Goal: Transaction & Acquisition: Purchase product/service

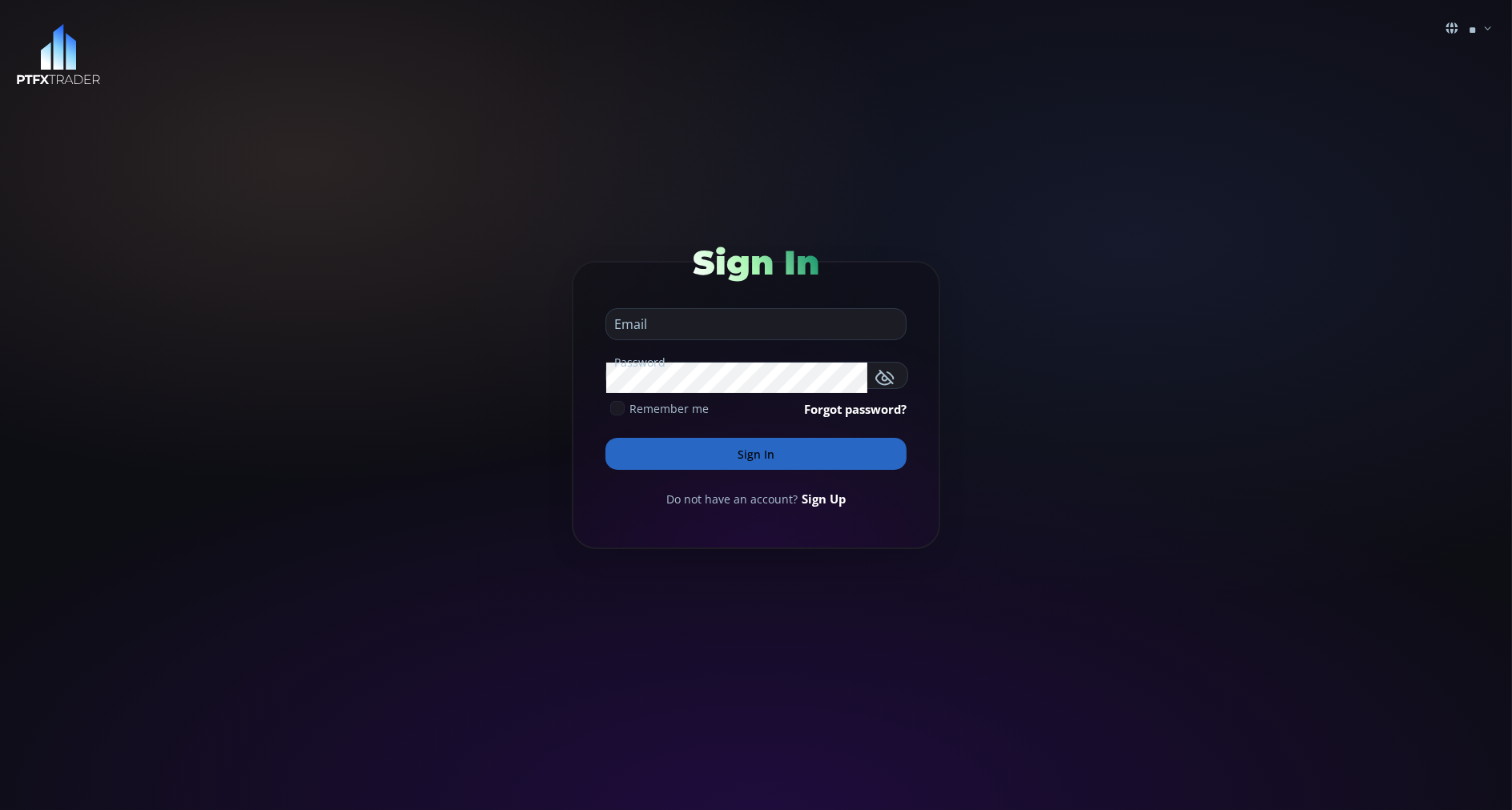
type input "**********"
click at [649, 451] on button "Sign In" at bounding box center [756, 454] width 301 height 32
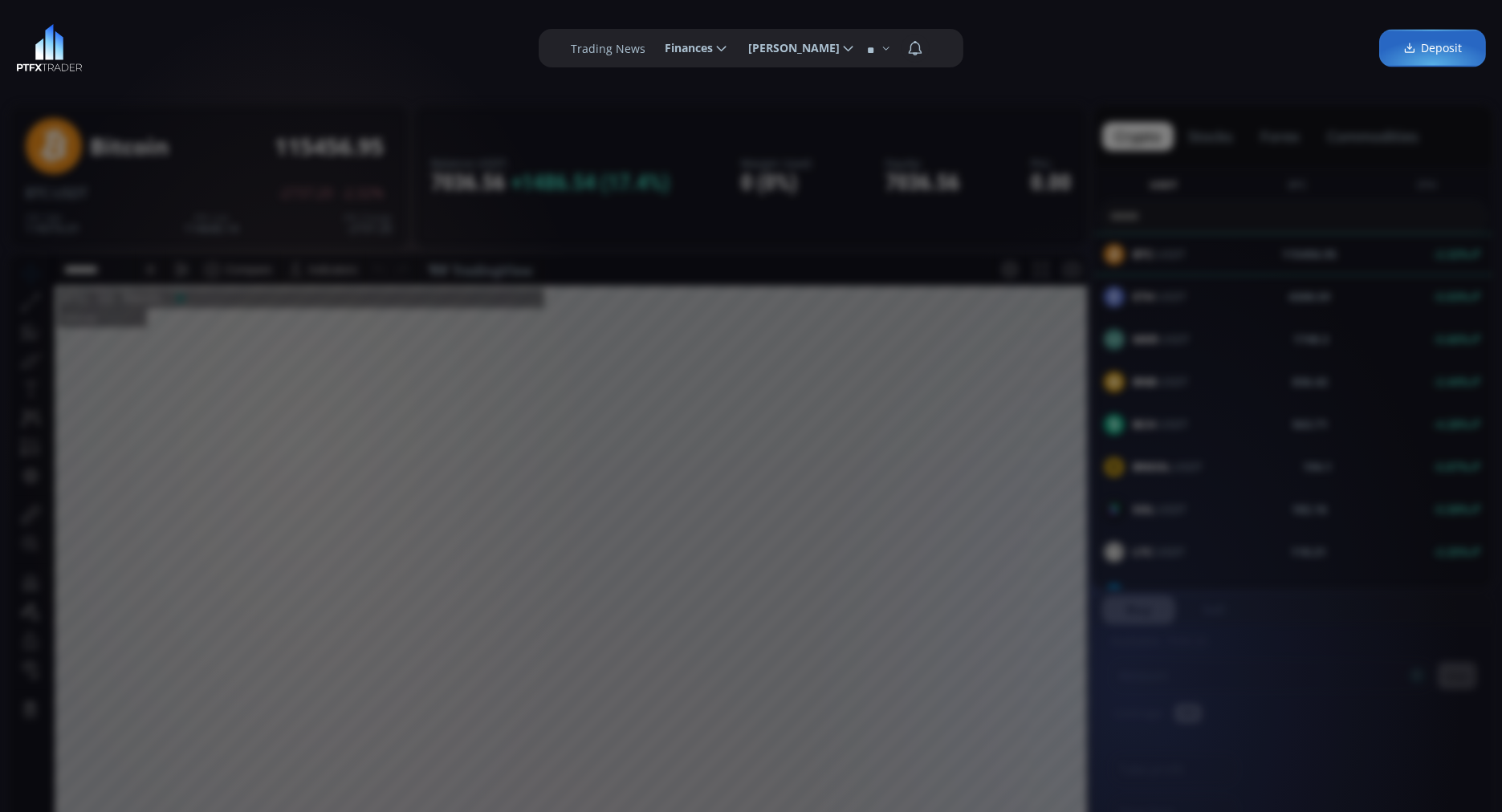
scroll to position [217, 0]
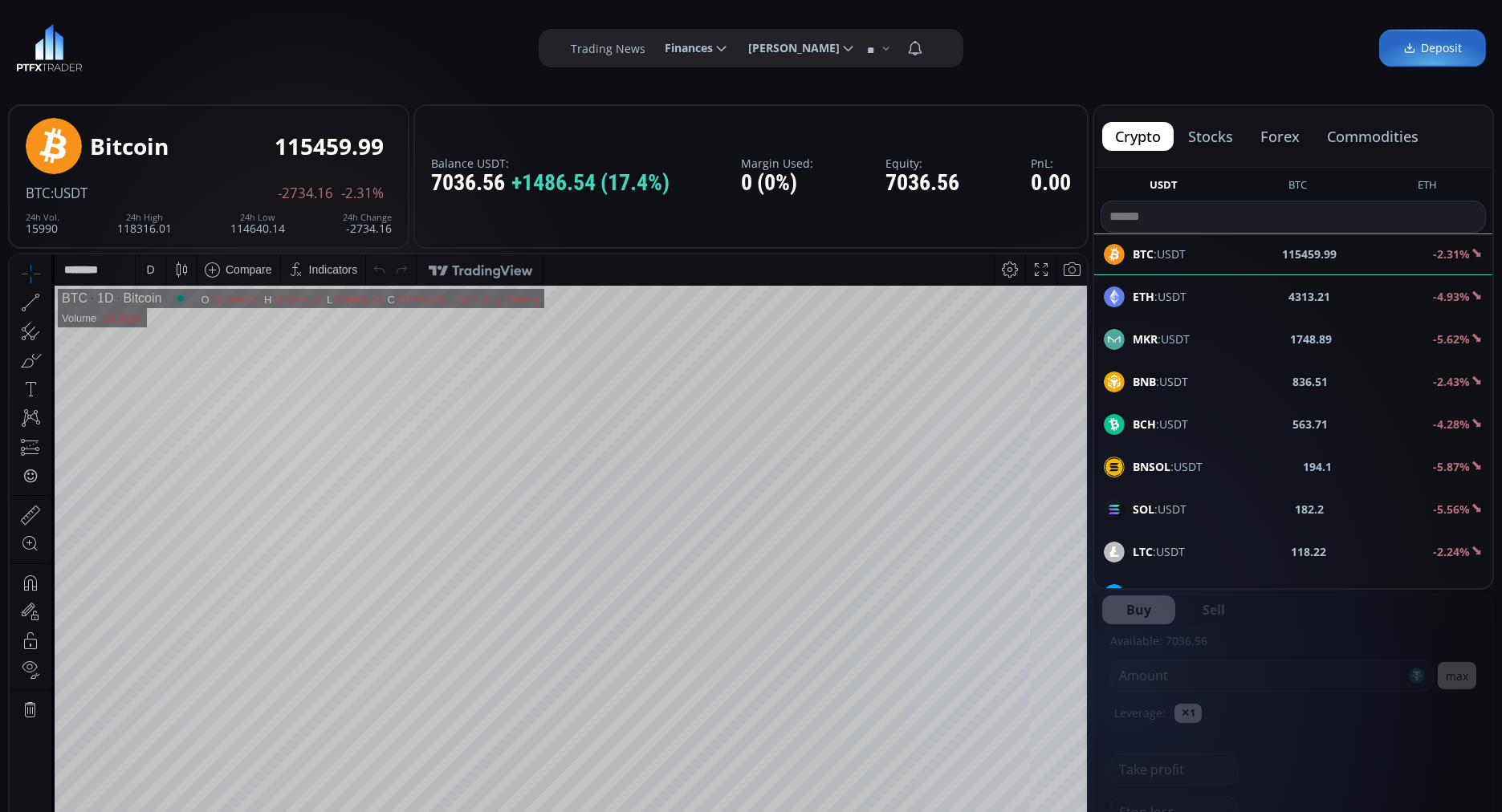
click at [1368, 132] on button "commodities" at bounding box center [1373, 136] width 117 height 29
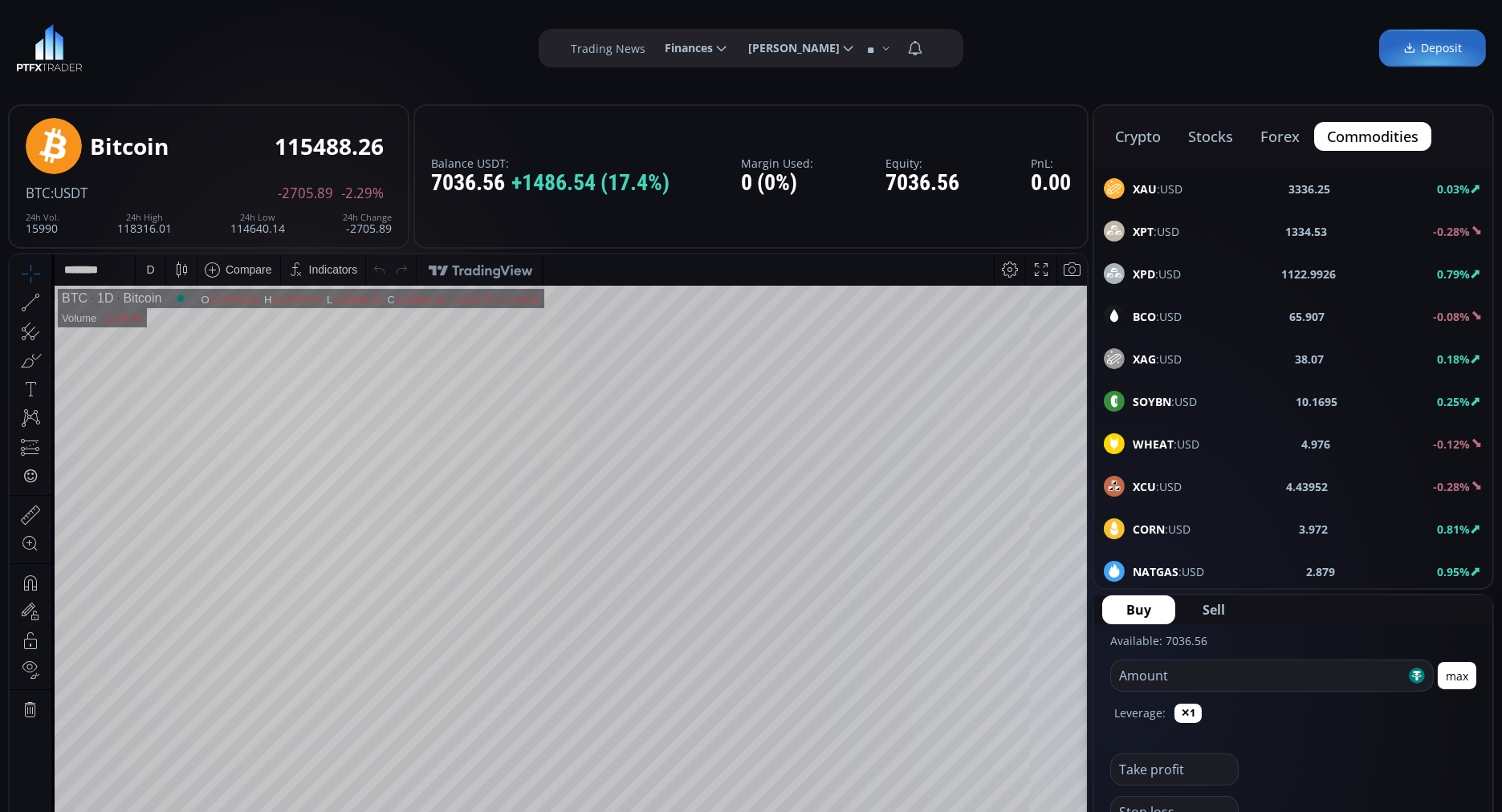
click at [1140, 314] on b "BCO" at bounding box center [1144, 316] width 23 height 15
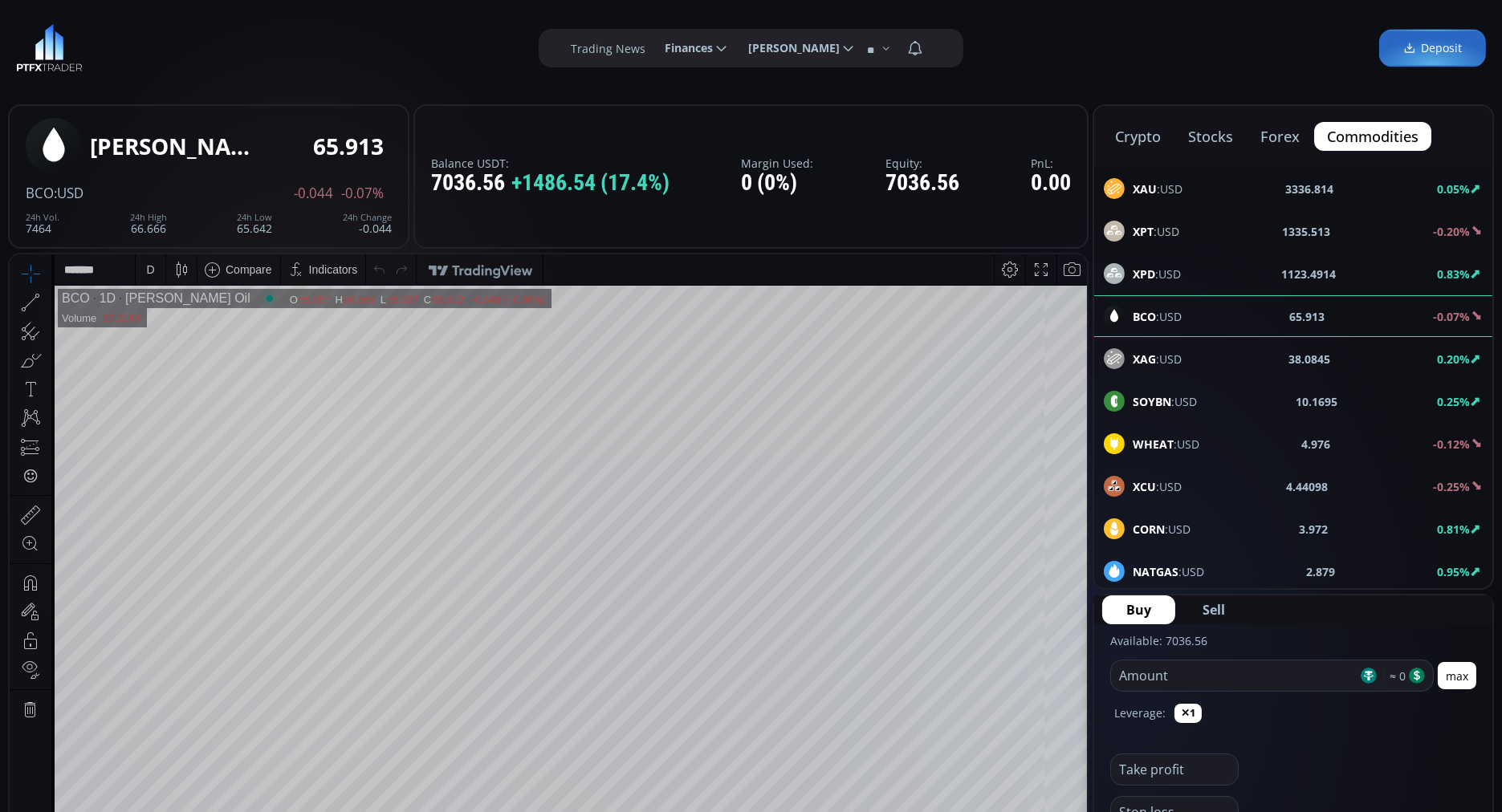
click at [1132, 674] on input "number" at bounding box center [1234, 676] width 246 height 31
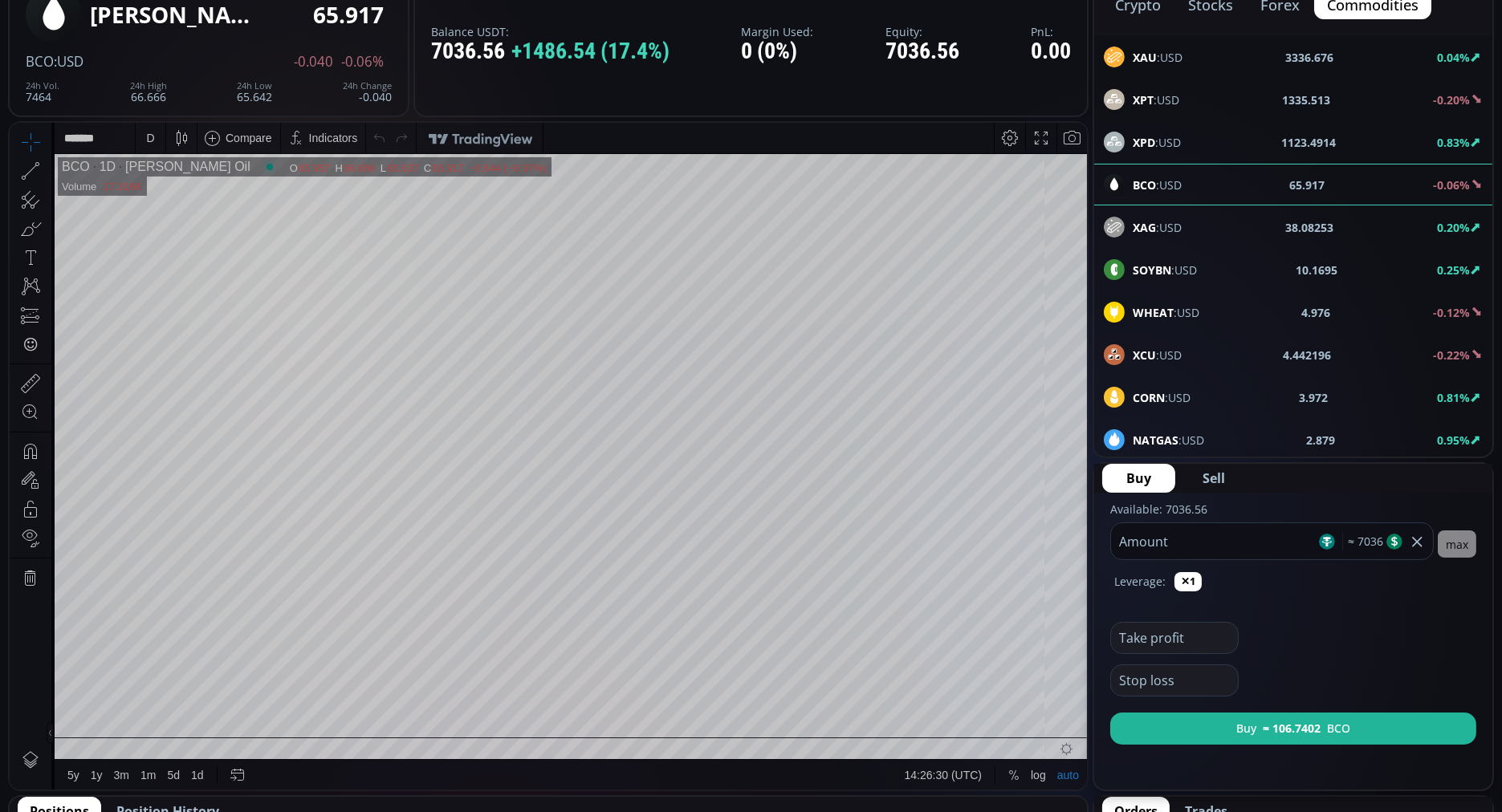
scroll to position [133, 0]
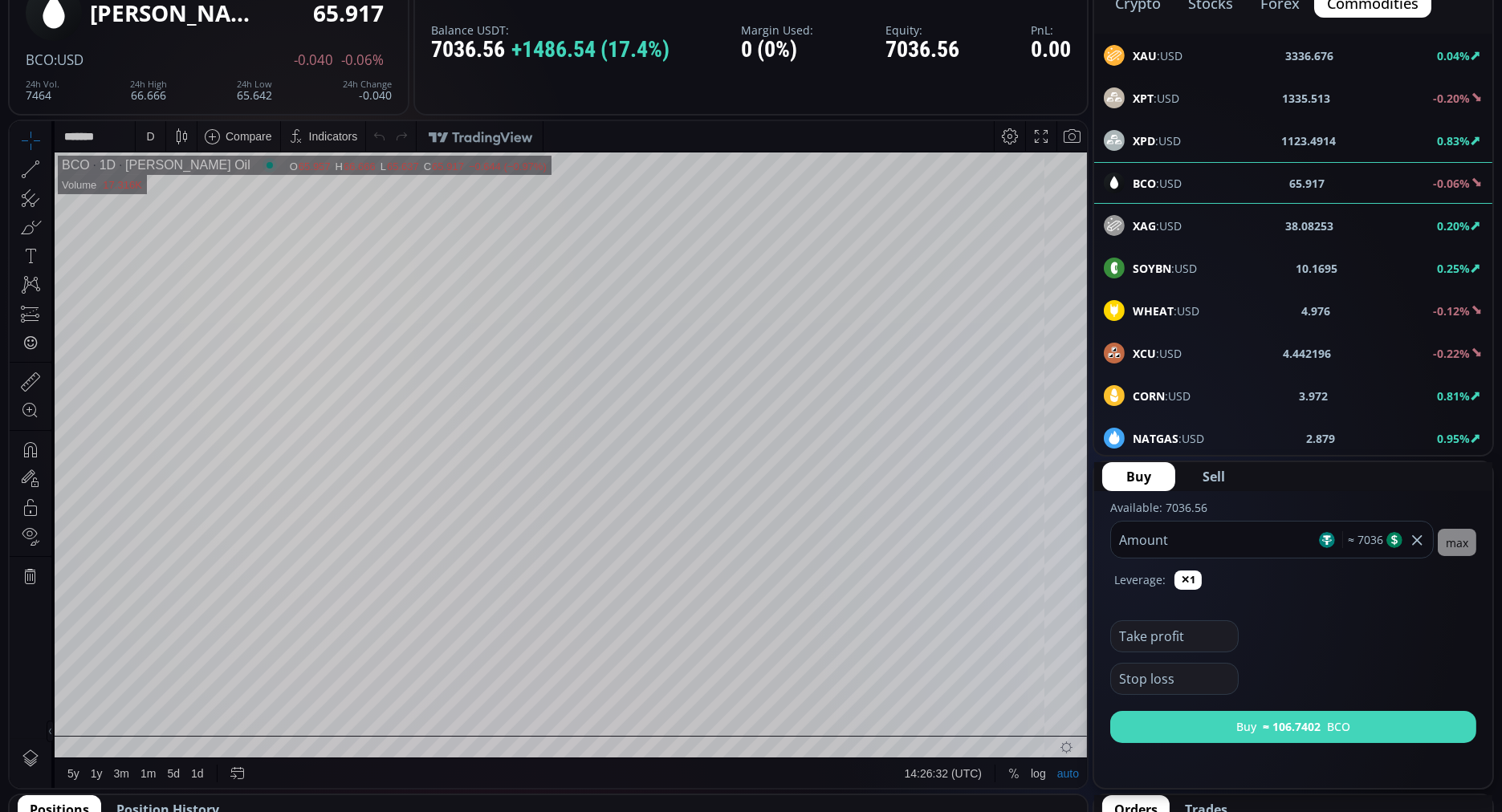
type input "****"
click at [1184, 729] on button "Buy ≈ 106.7402 BCO" at bounding box center [1293, 728] width 366 height 32
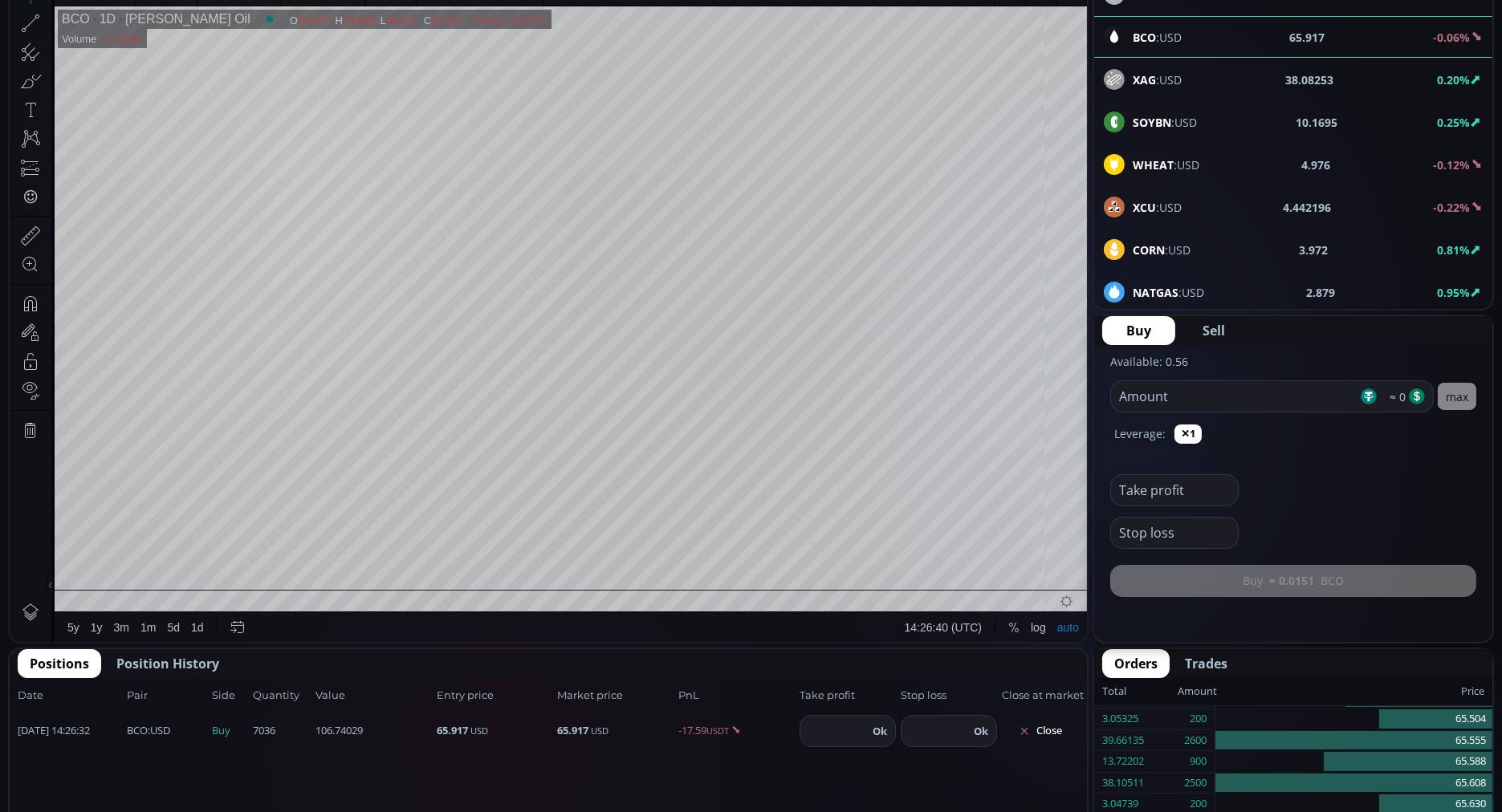
scroll to position [228, 0]
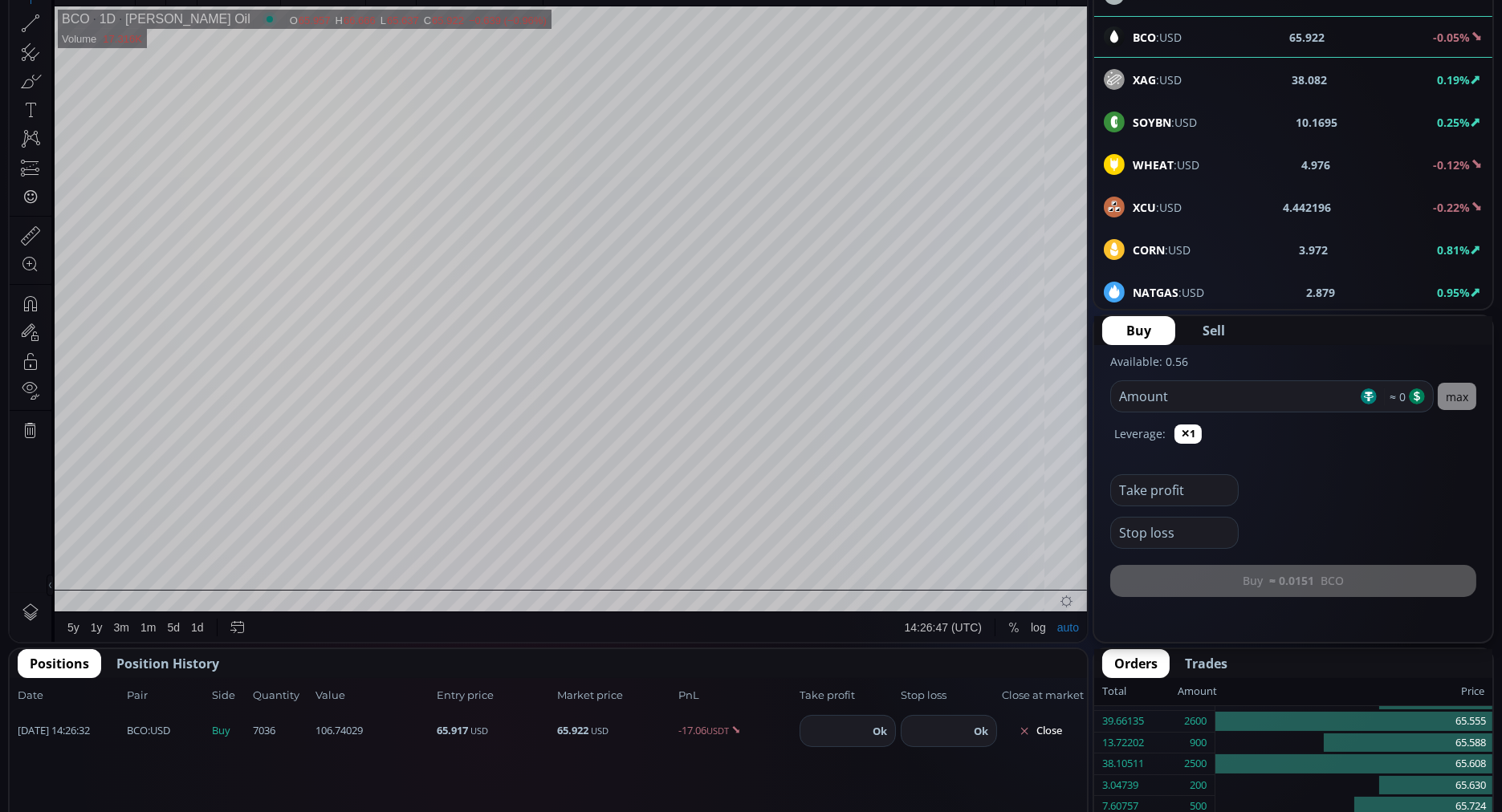
click at [149, 664] on span "Position History" at bounding box center [168, 663] width 103 height 19
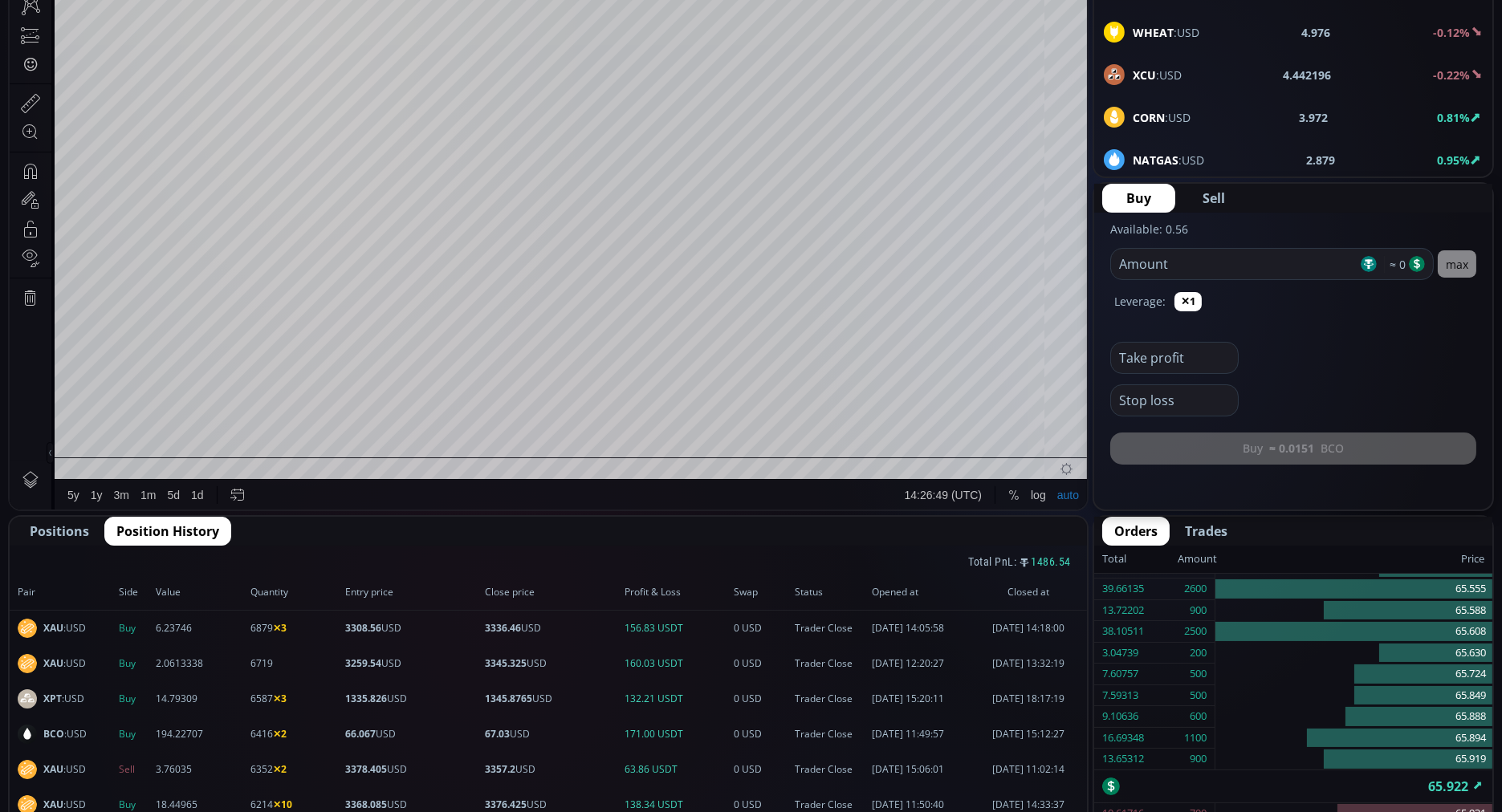
scroll to position [415, 0]
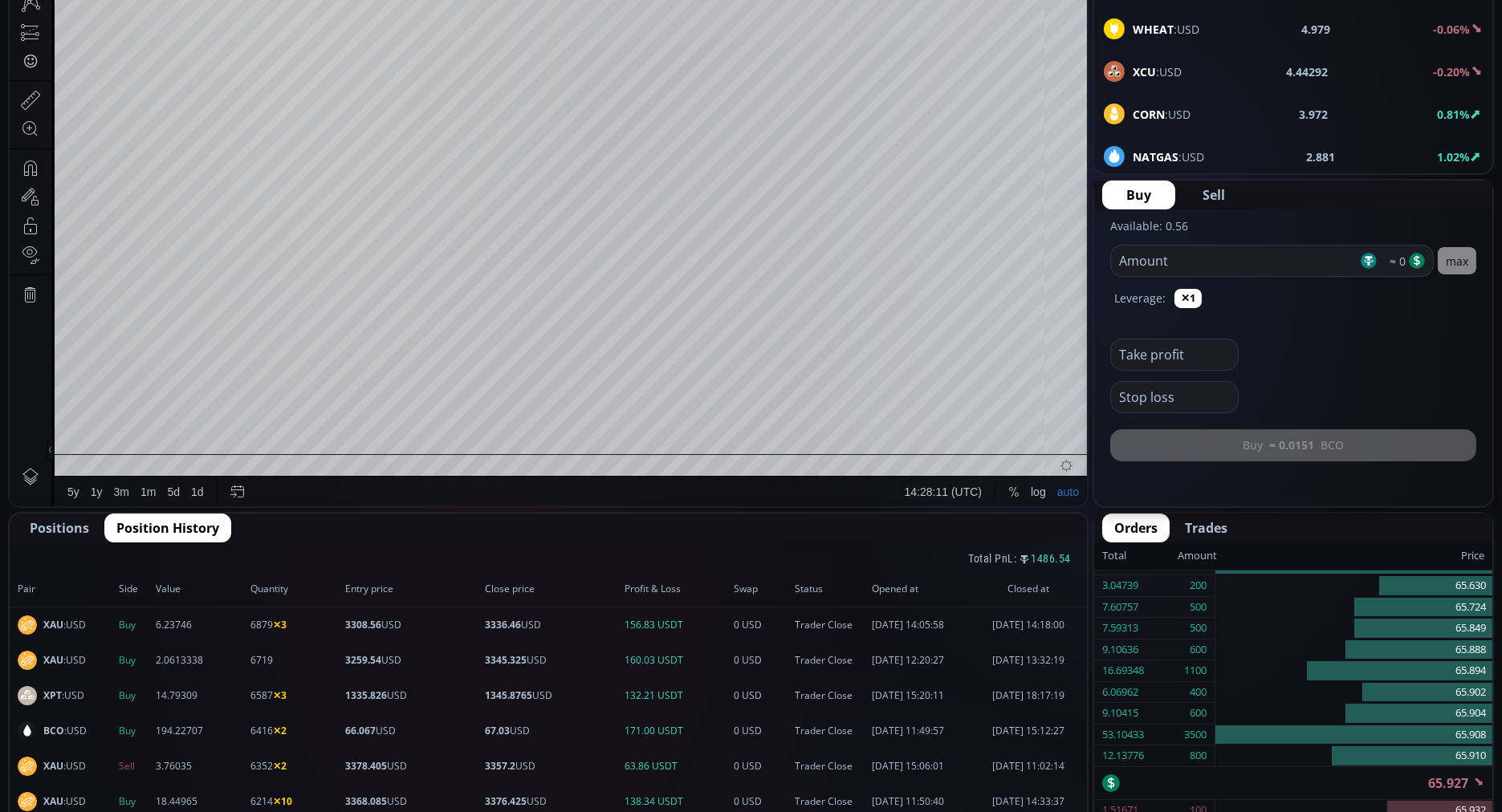
click at [1089, 228] on main "[PERSON_NAME] Oil 65.927 BCO :USD -0.030 -0.05% 24h Vol. 7464 24h High 66.666 2…" at bounding box center [751, 680] width 1502 height 1998
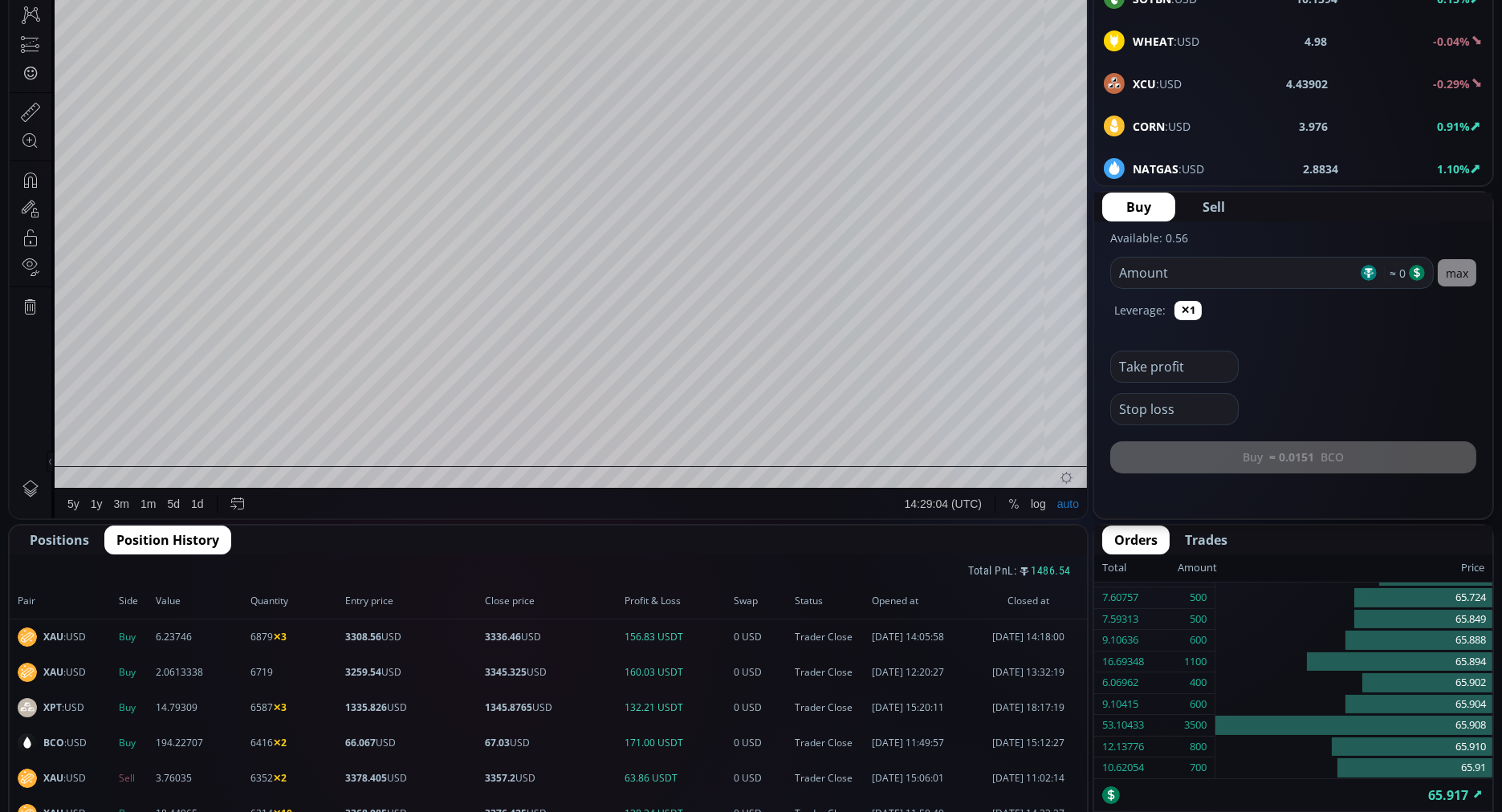
scroll to position [402, 0]
click at [69, 543] on span "Positions" at bounding box center [60, 540] width 60 height 19
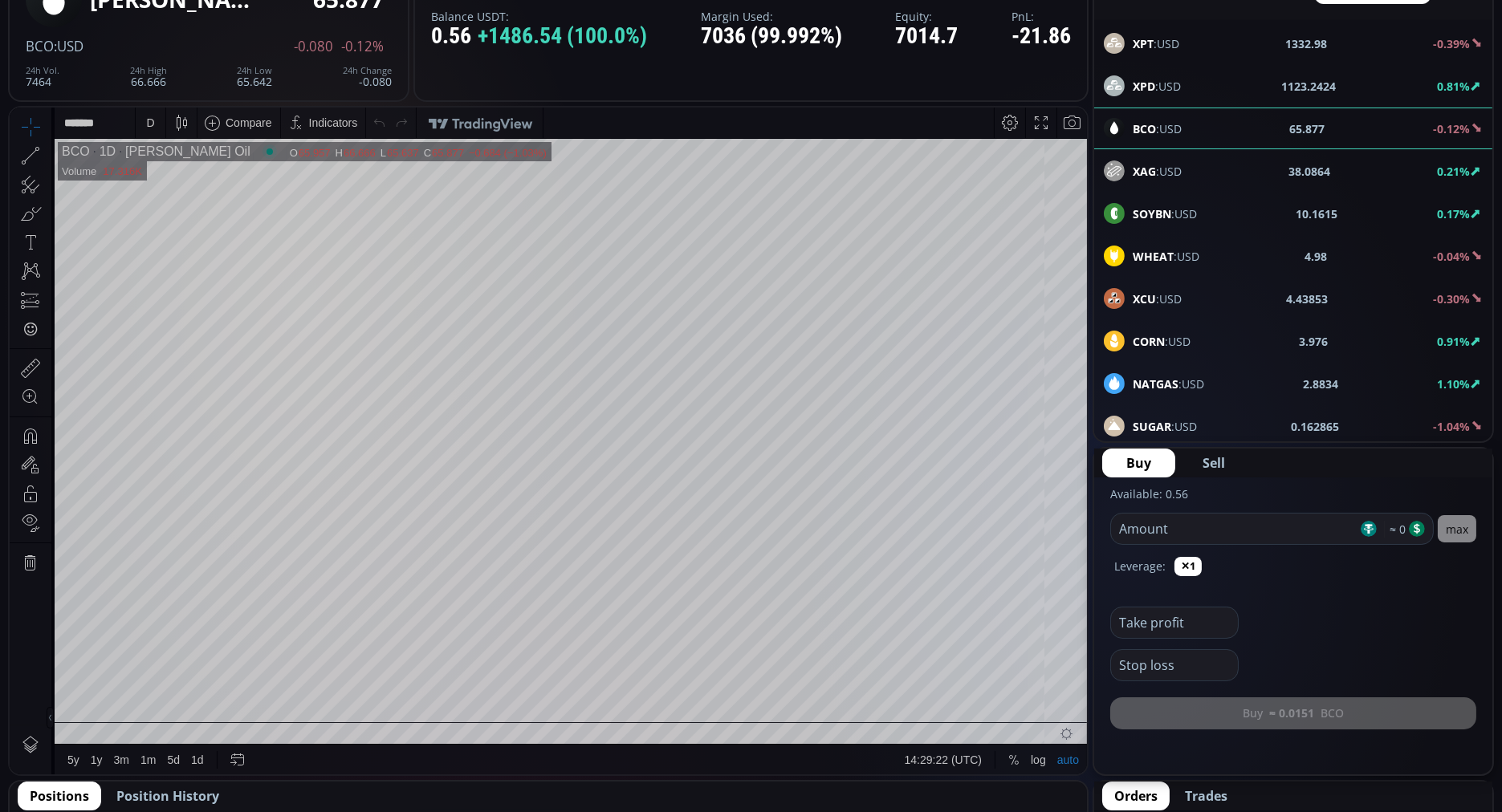
scroll to position [0, 0]
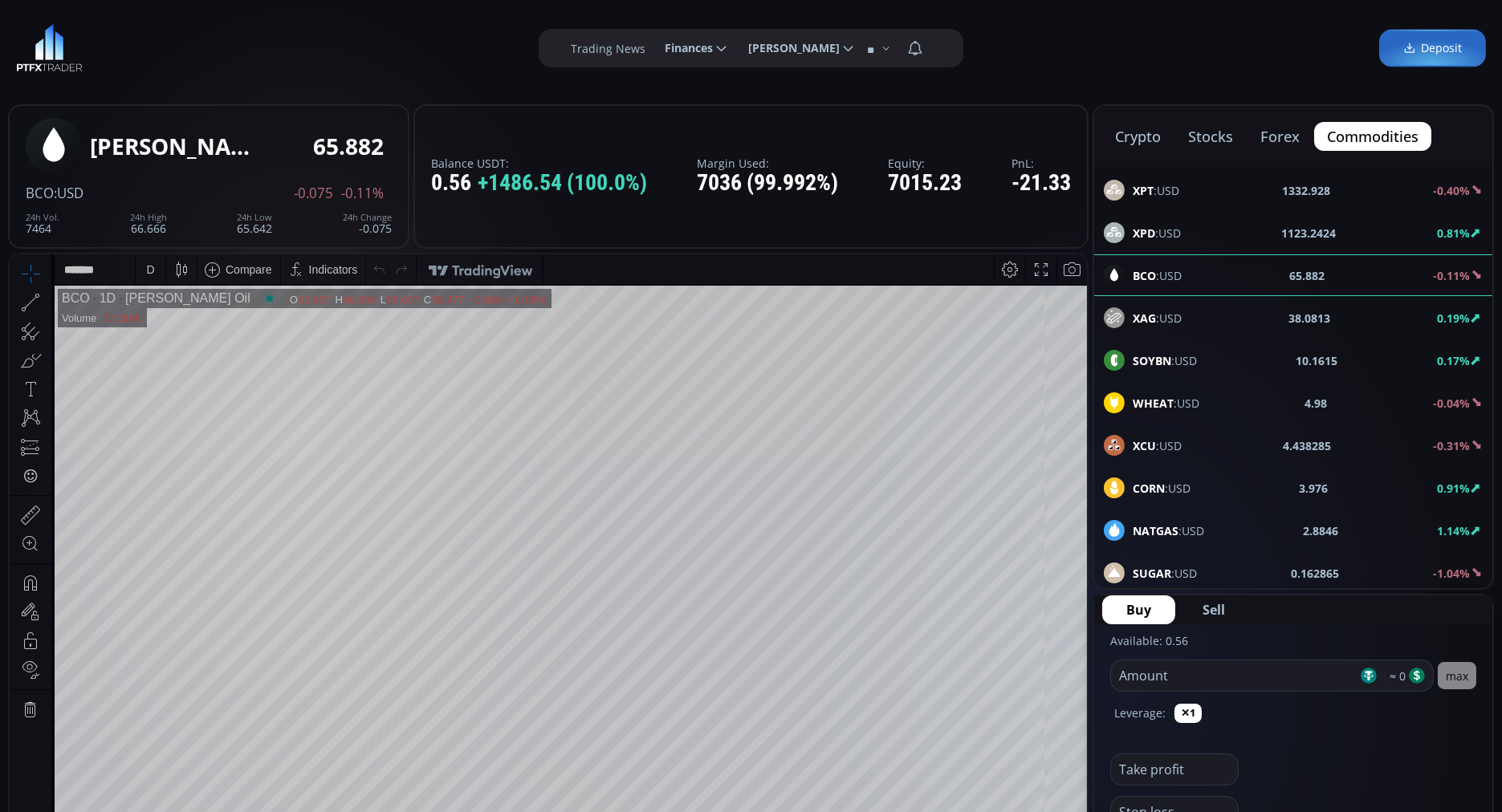
click at [996, 244] on div "Balance USDT: 0.56 +1486.54 (100.0%) Margin Used: 7036 (99.992%) Equity: 7015.2…" at bounding box center [751, 177] width 675 height 145
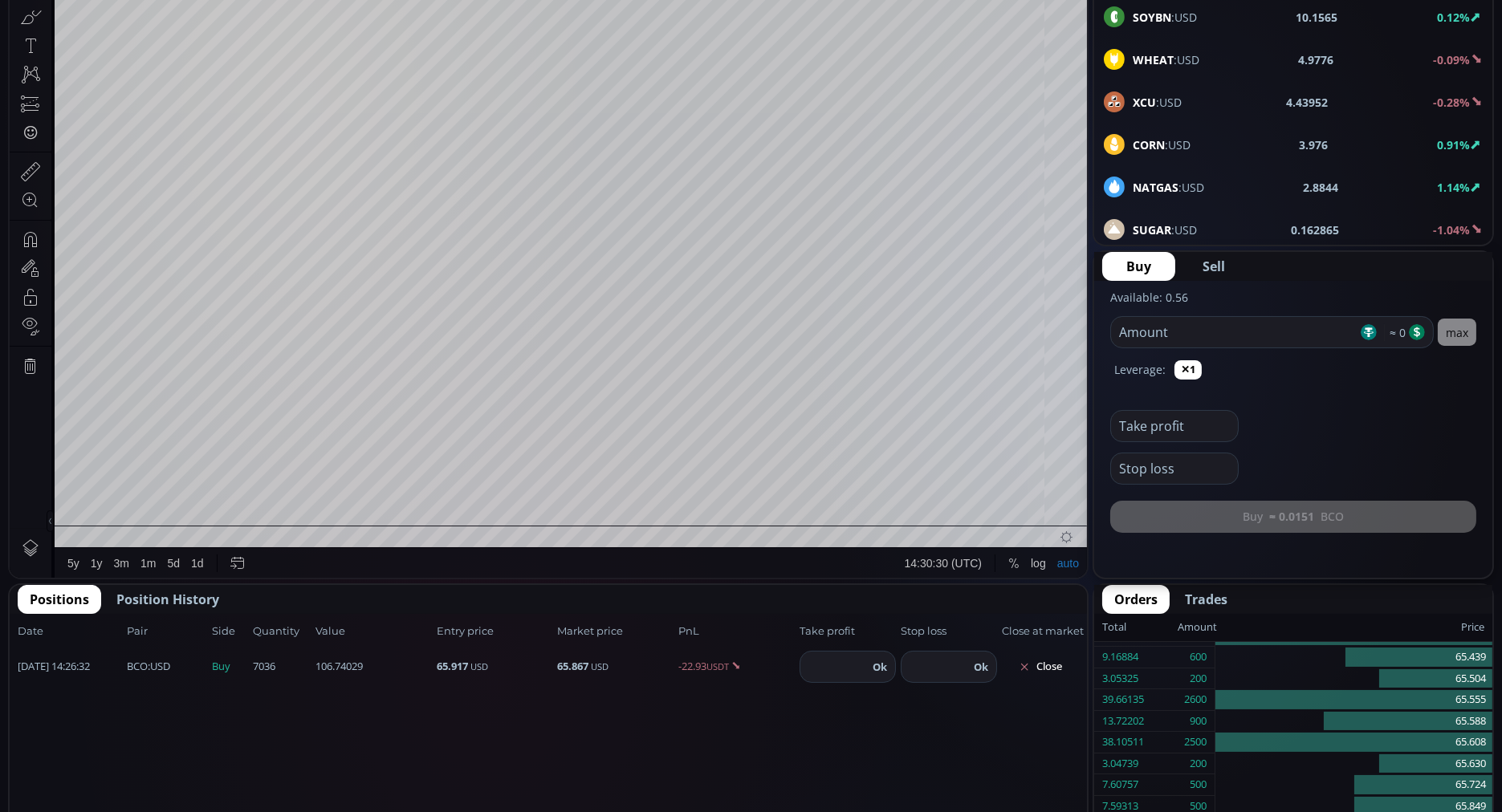
scroll to position [343, 0]
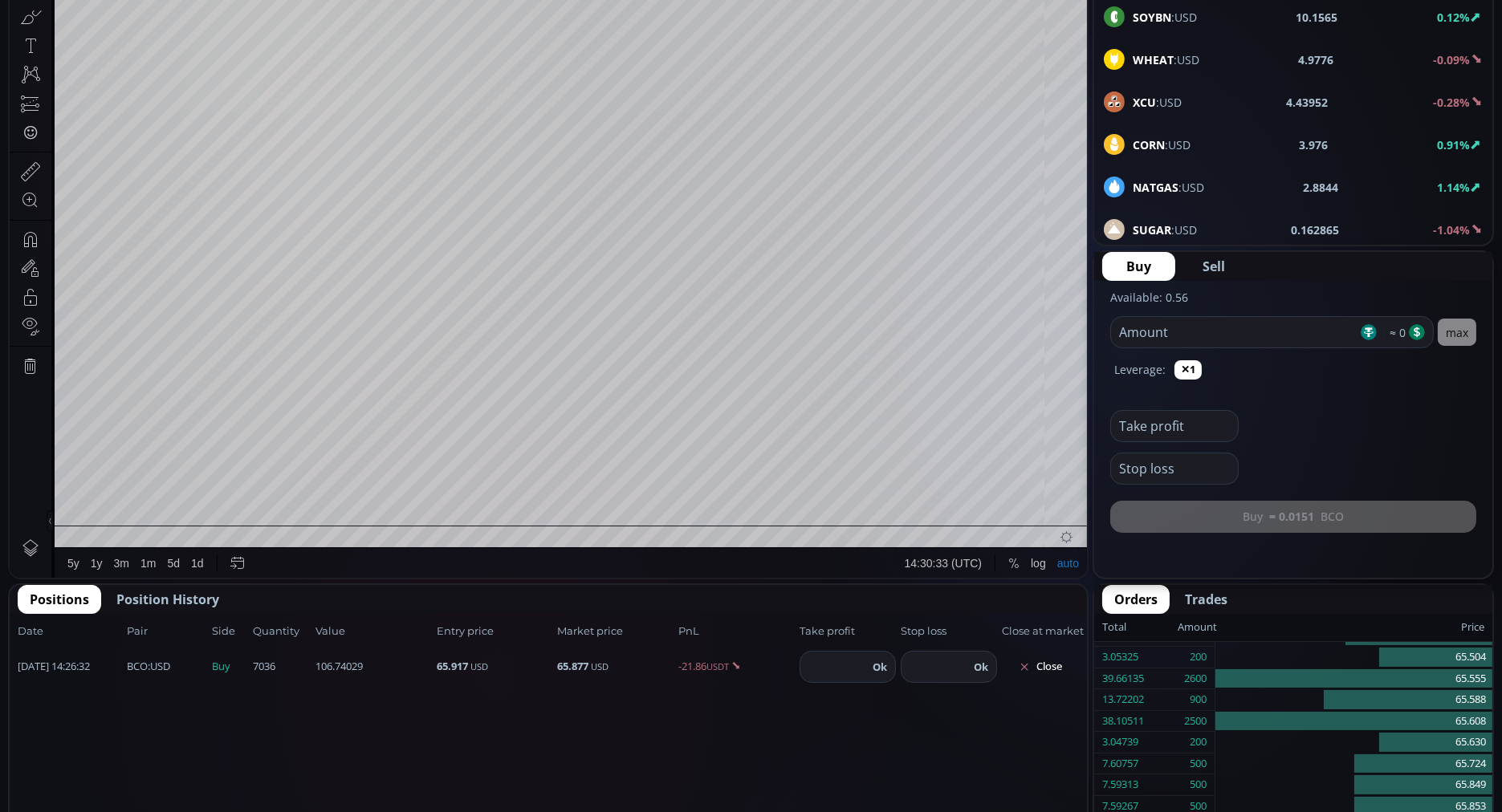
click at [1108, 474] on form "Available: 0.56 Amount ≈ 0 max Leverage: ✕1 Take profit Stop loss Buy ≈ 0.0151 …" at bounding box center [1293, 413] width 398 height 265
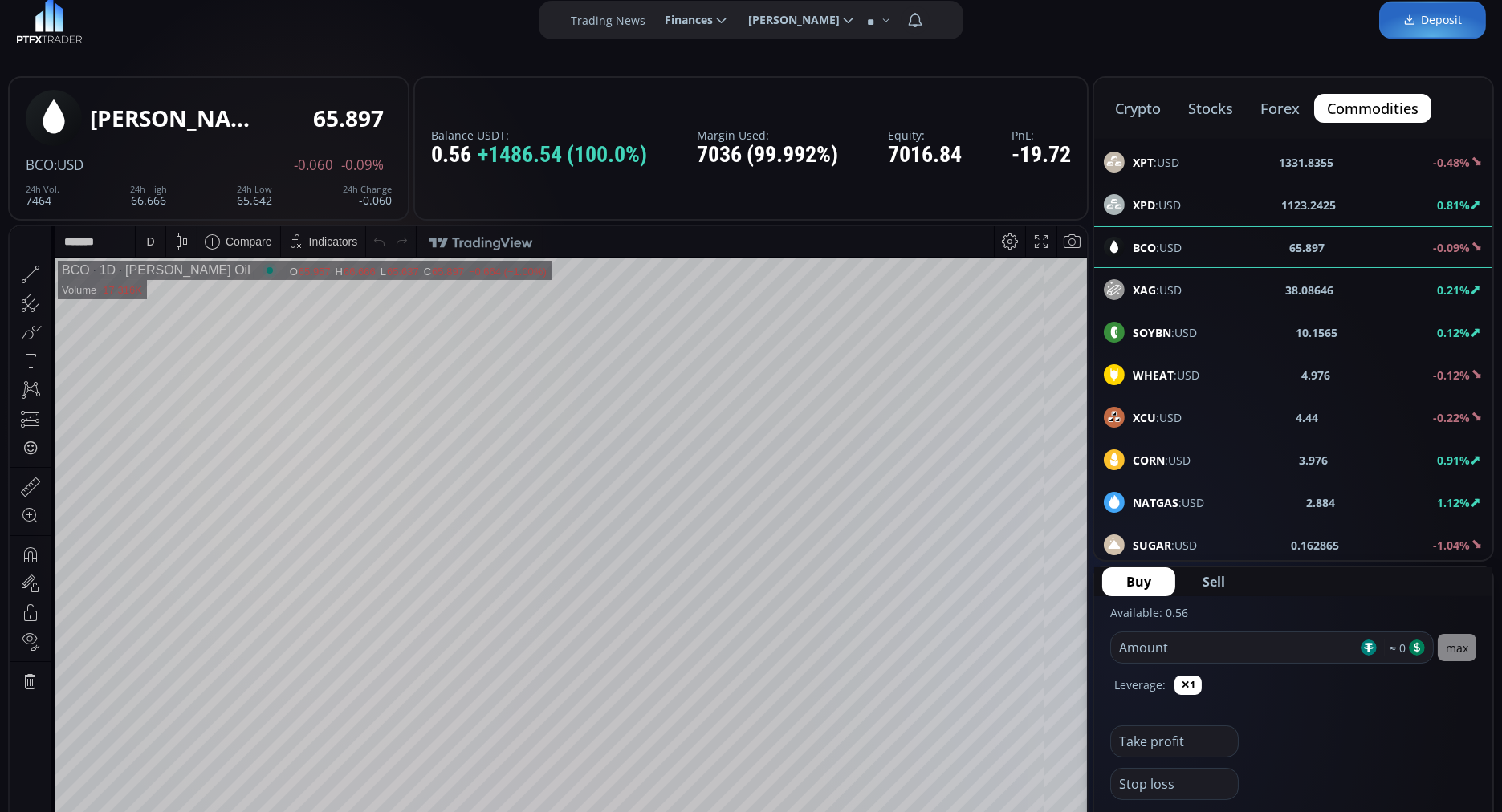
scroll to position [0, 0]
